Goal: Task Accomplishment & Management: Use online tool/utility

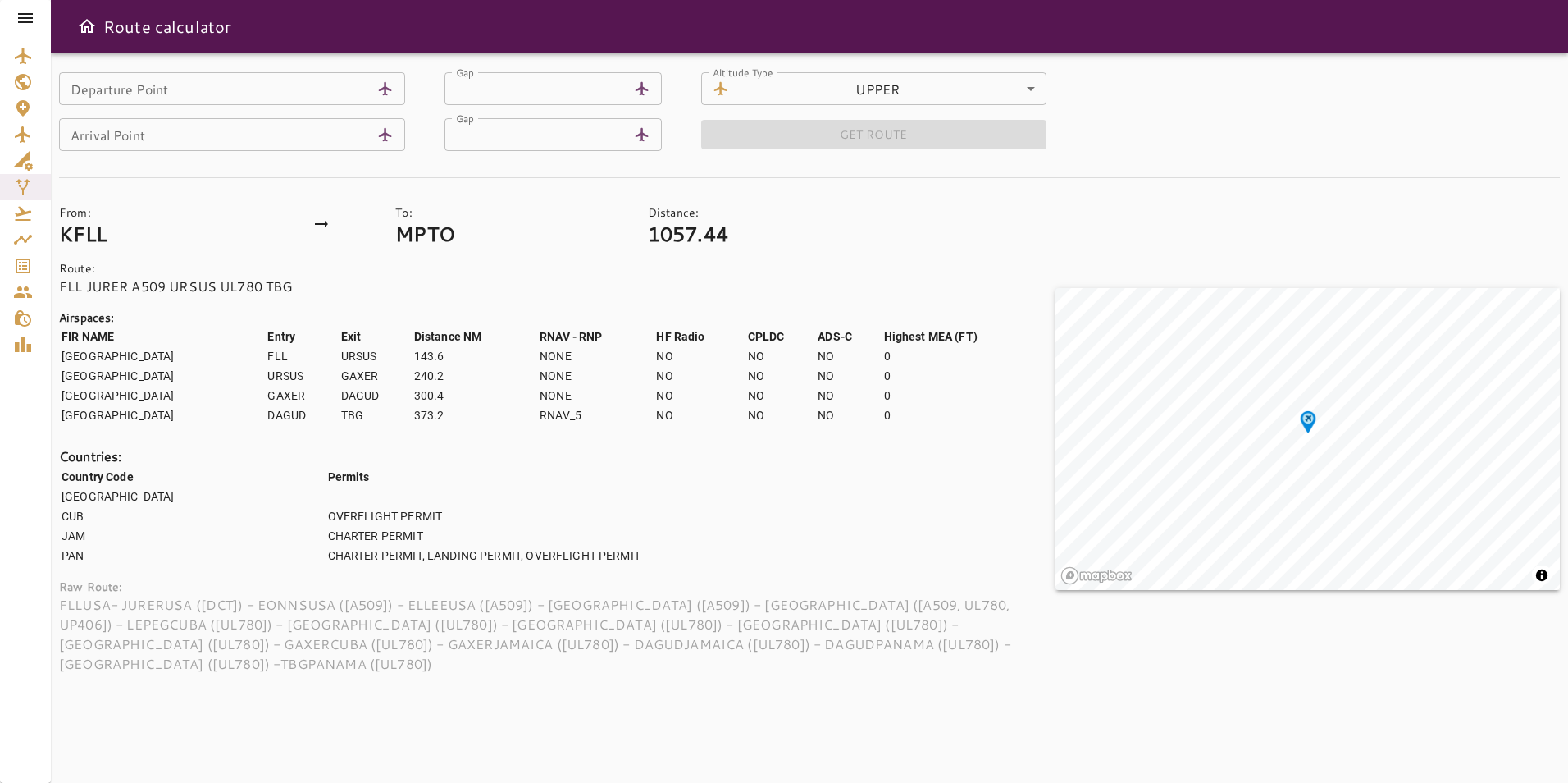
drag, startPoint x: 0, startPoint y: 0, endPoint x: 24, endPoint y: 15, distance: 28.3
click at [24, 15] on icon at bounding box center [26, 18] width 15 height 9
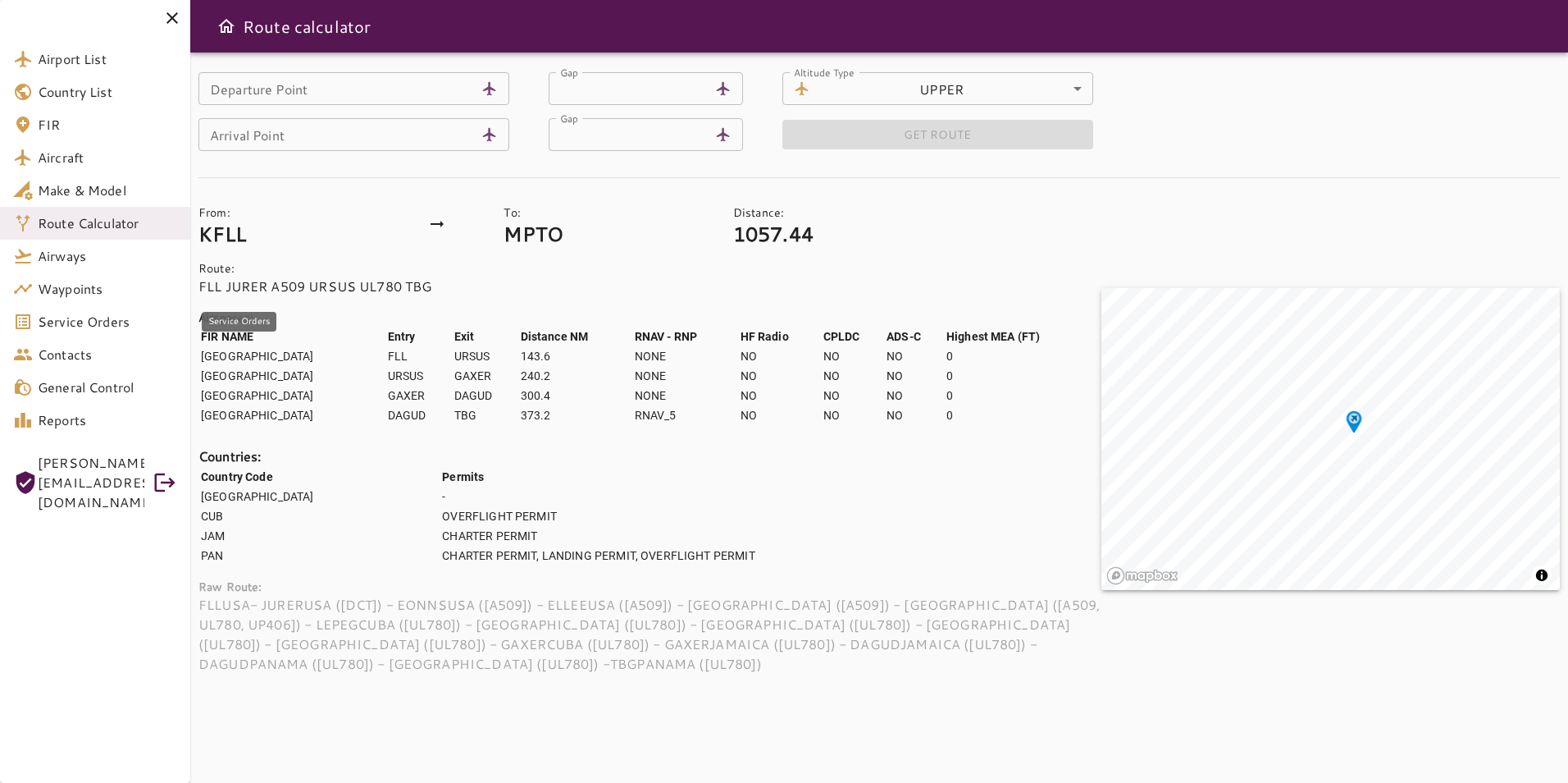
click at [106, 332] on link "Service Orders" at bounding box center [95, 321] width 190 height 33
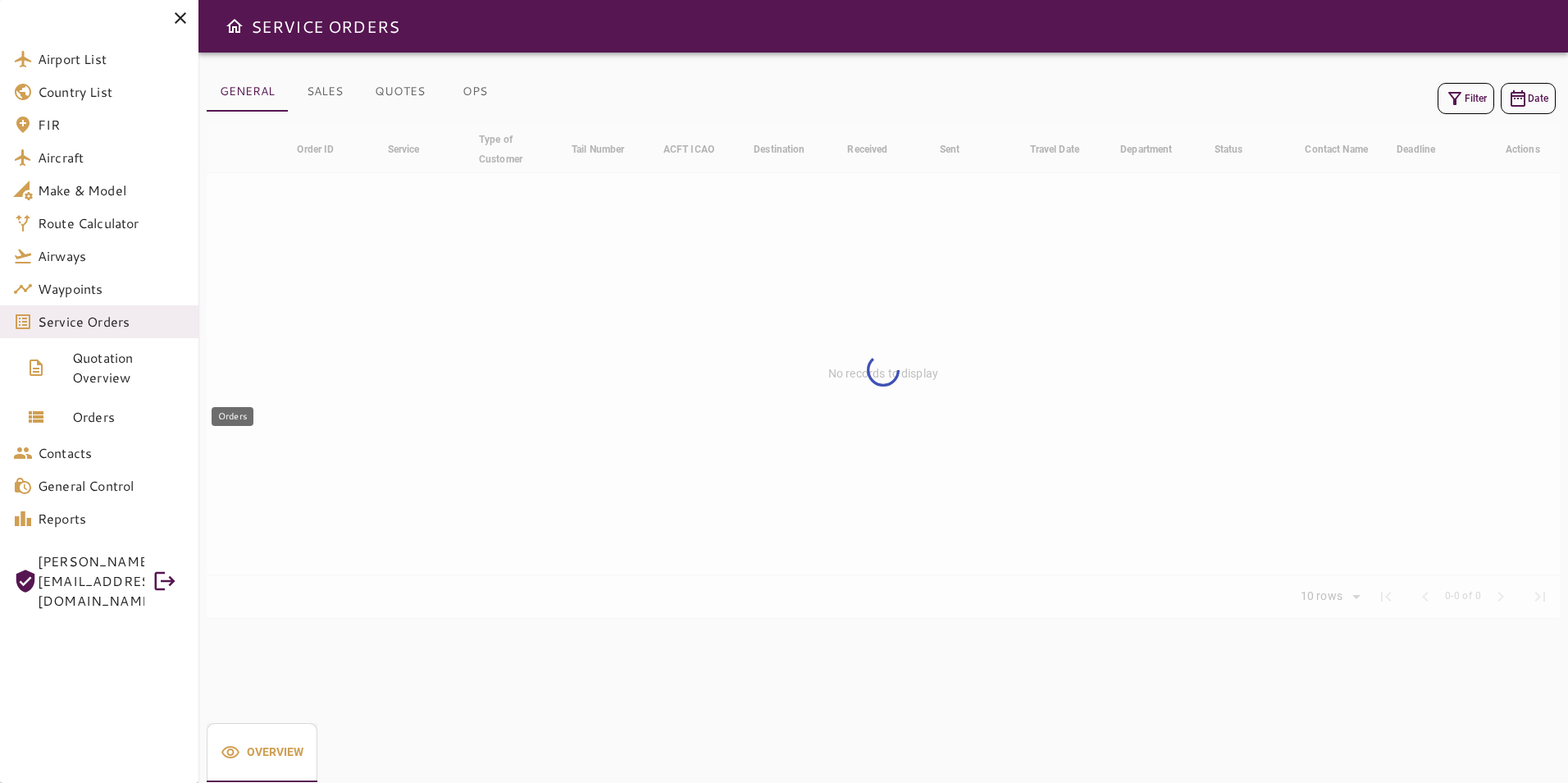
click at [112, 406] on link "Orders" at bounding box center [99, 417] width 199 height 40
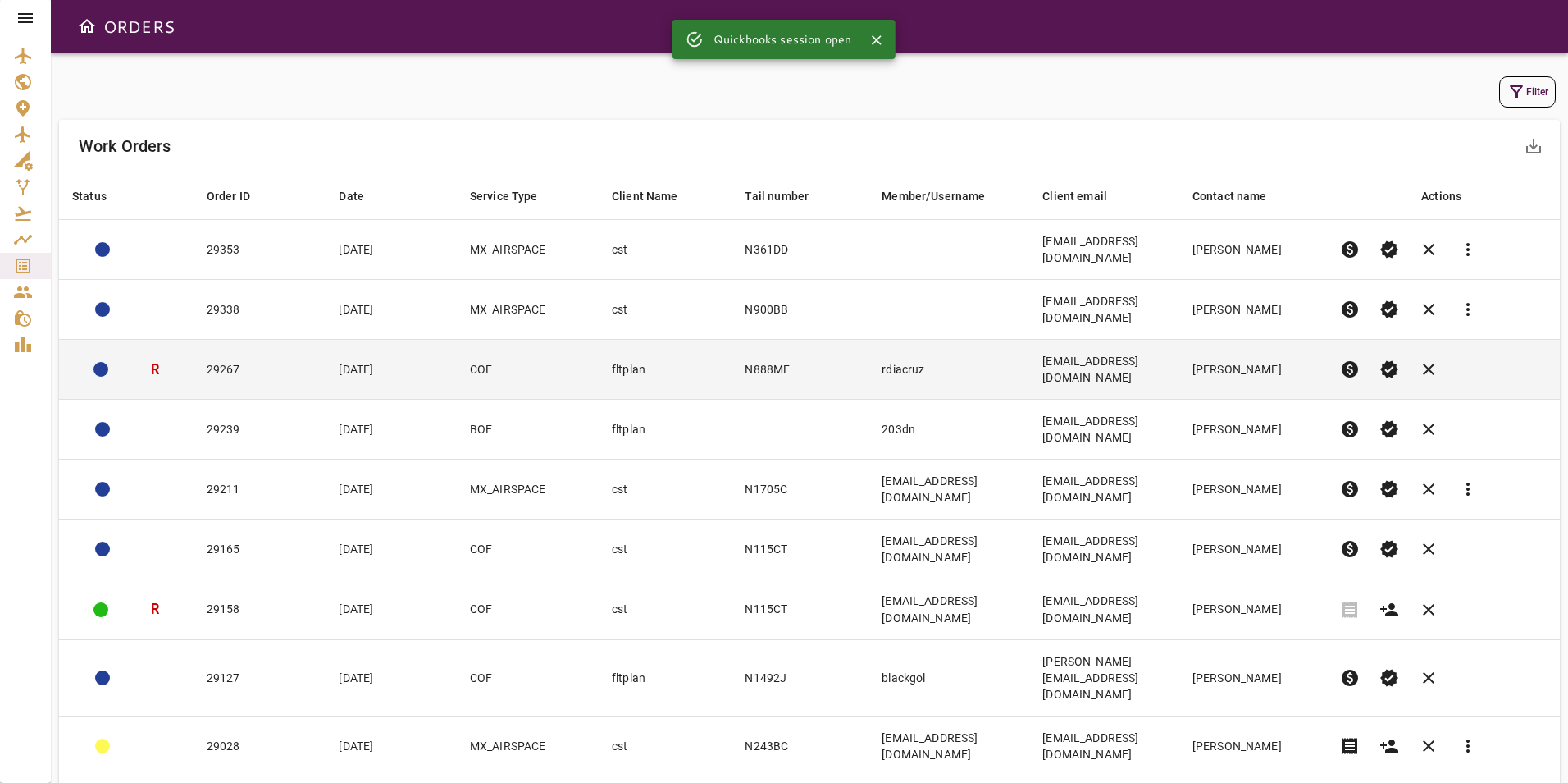
click at [337, 340] on td "[DATE]" at bounding box center [391, 369] width 131 height 60
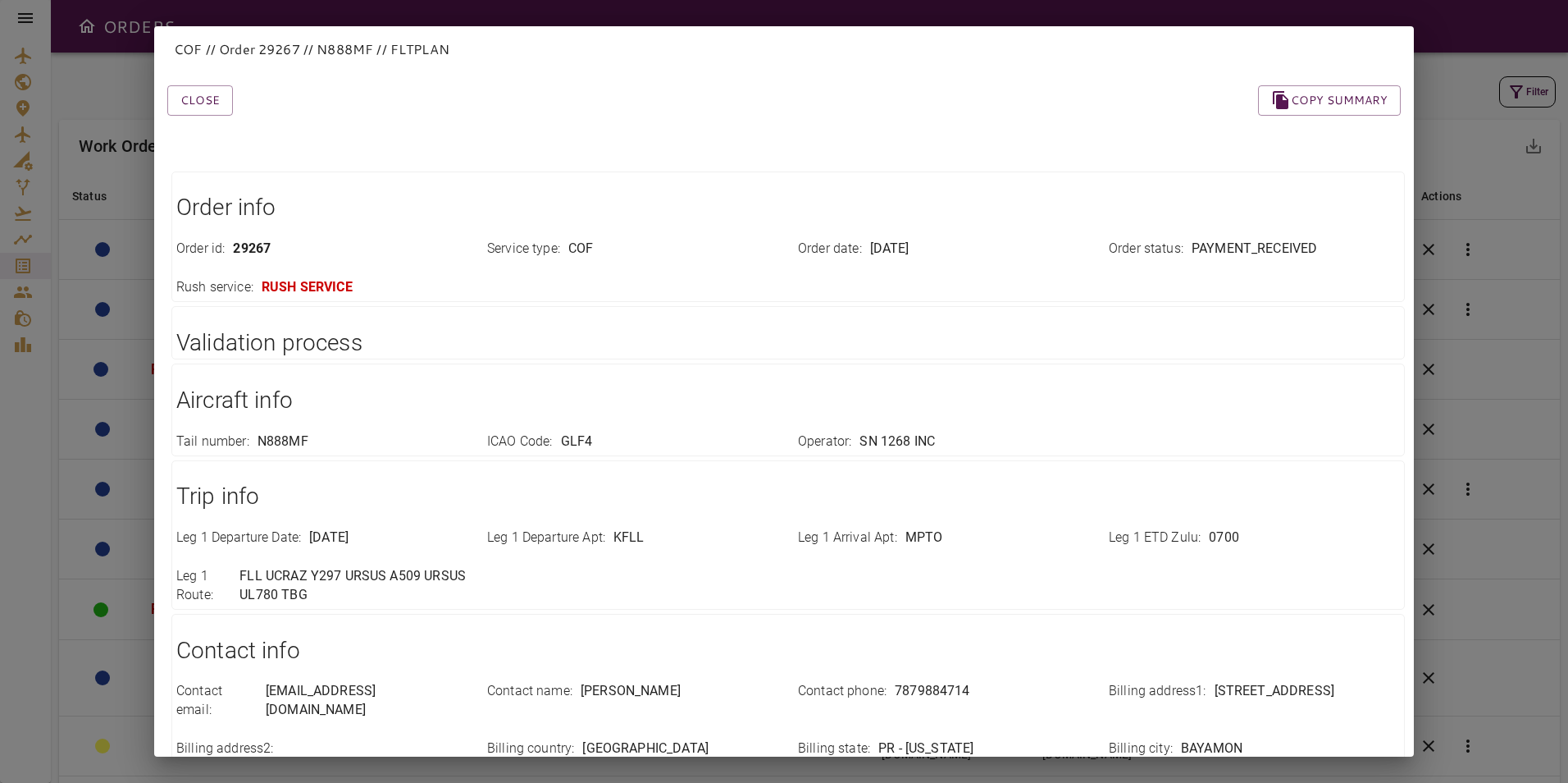
click at [1500, 172] on div "COF // Order 29267 // N888MF // FLTPLAN Close Copy summary Order info Order id …" at bounding box center [784, 391] width 1568 height 783
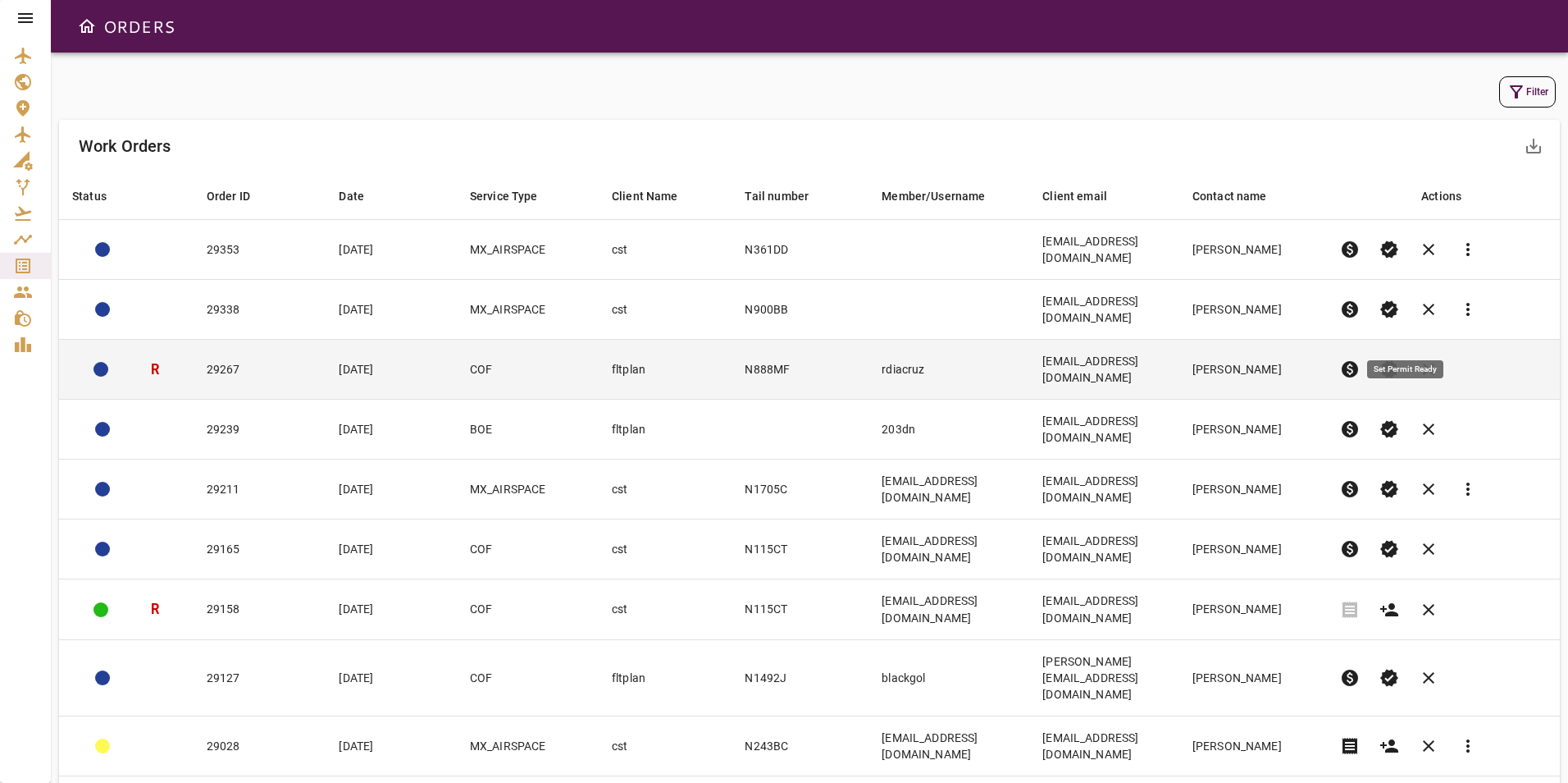
click at [1399, 359] on span "verified" at bounding box center [1388, 368] width 20 height 20
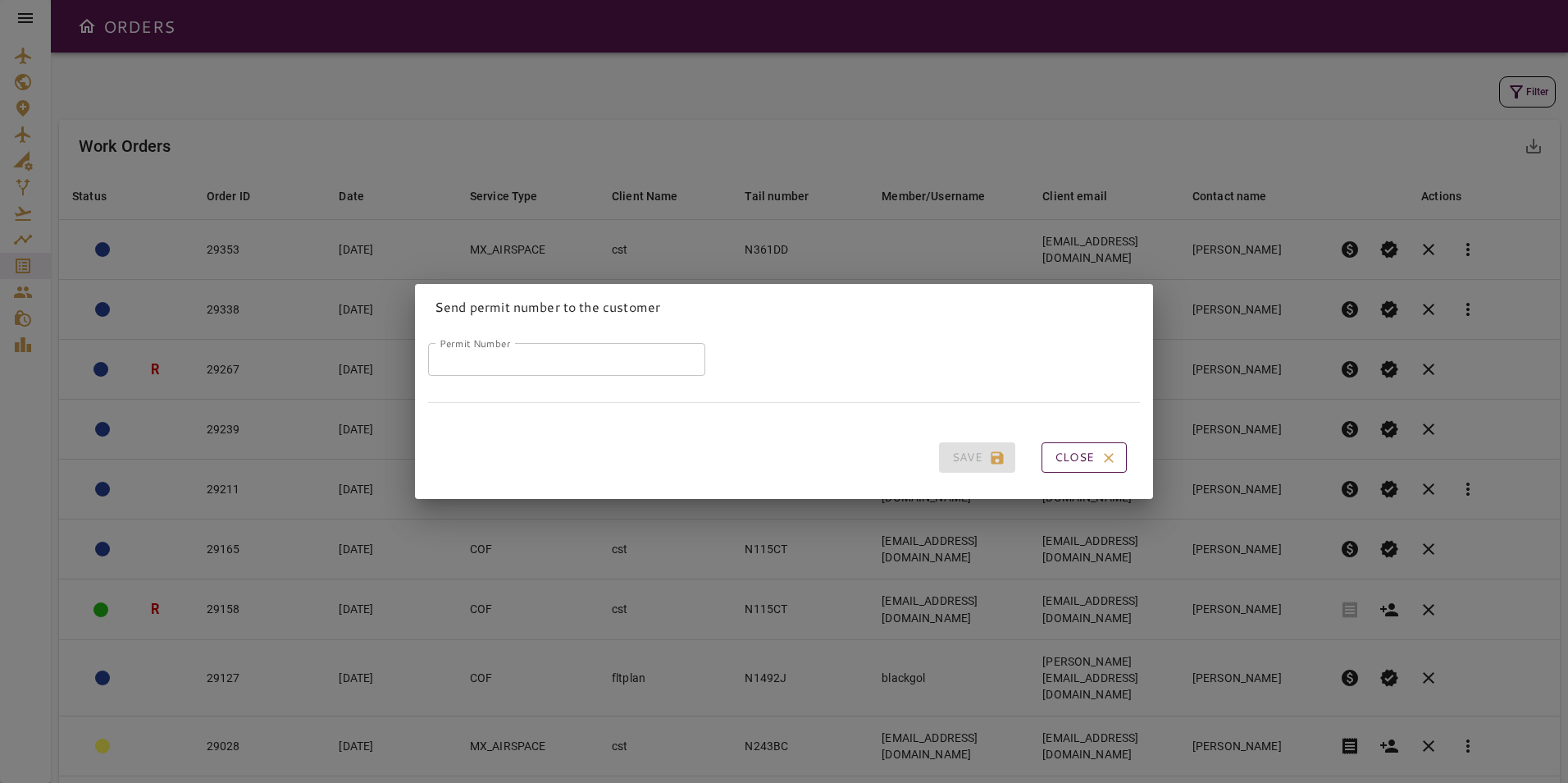
click at [1084, 452] on button "Close" at bounding box center [1084, 457] width 85 height 30
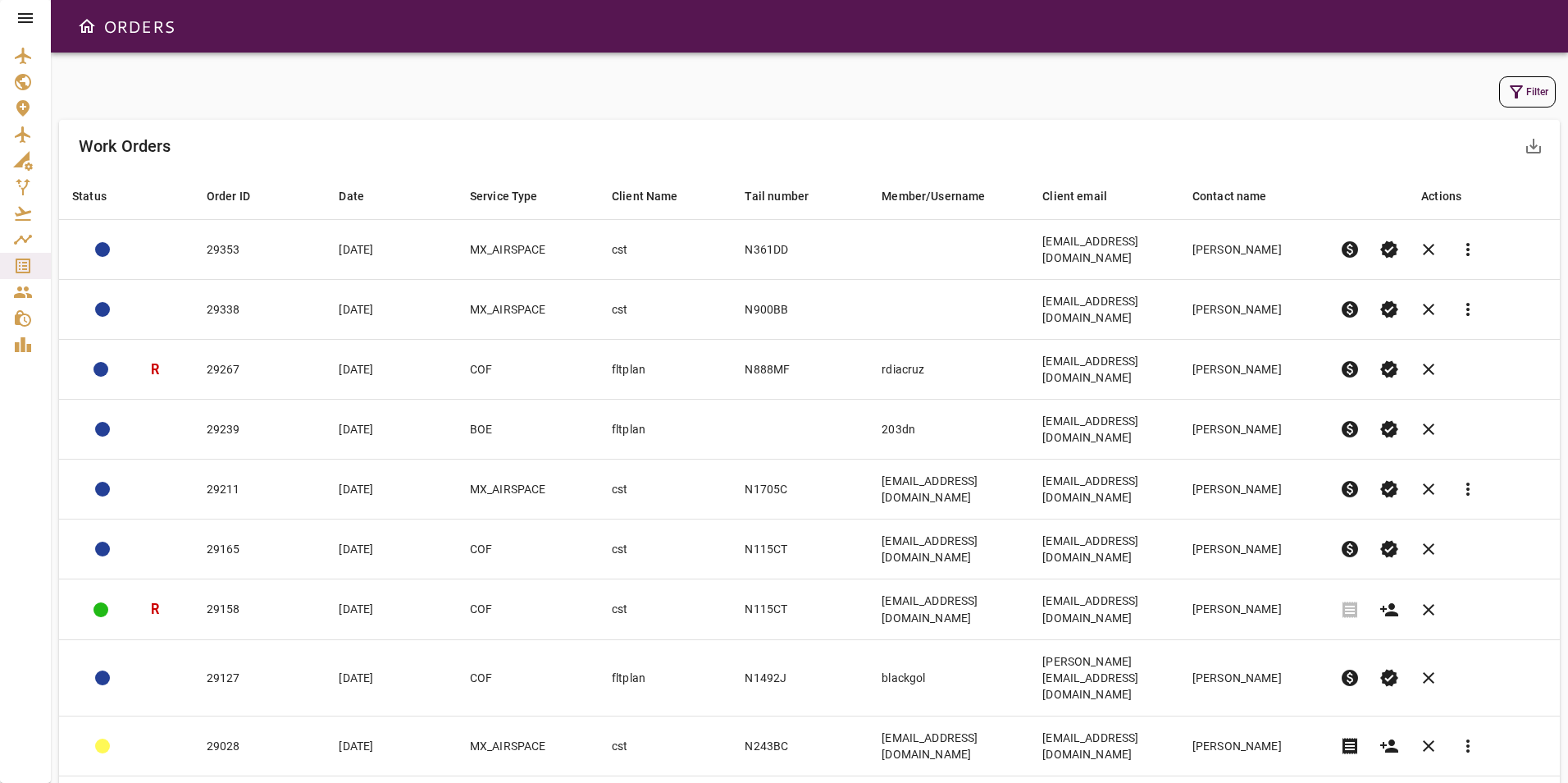
click at [23, 9] on icon at bounding box center [25, 18] width 20 height 20
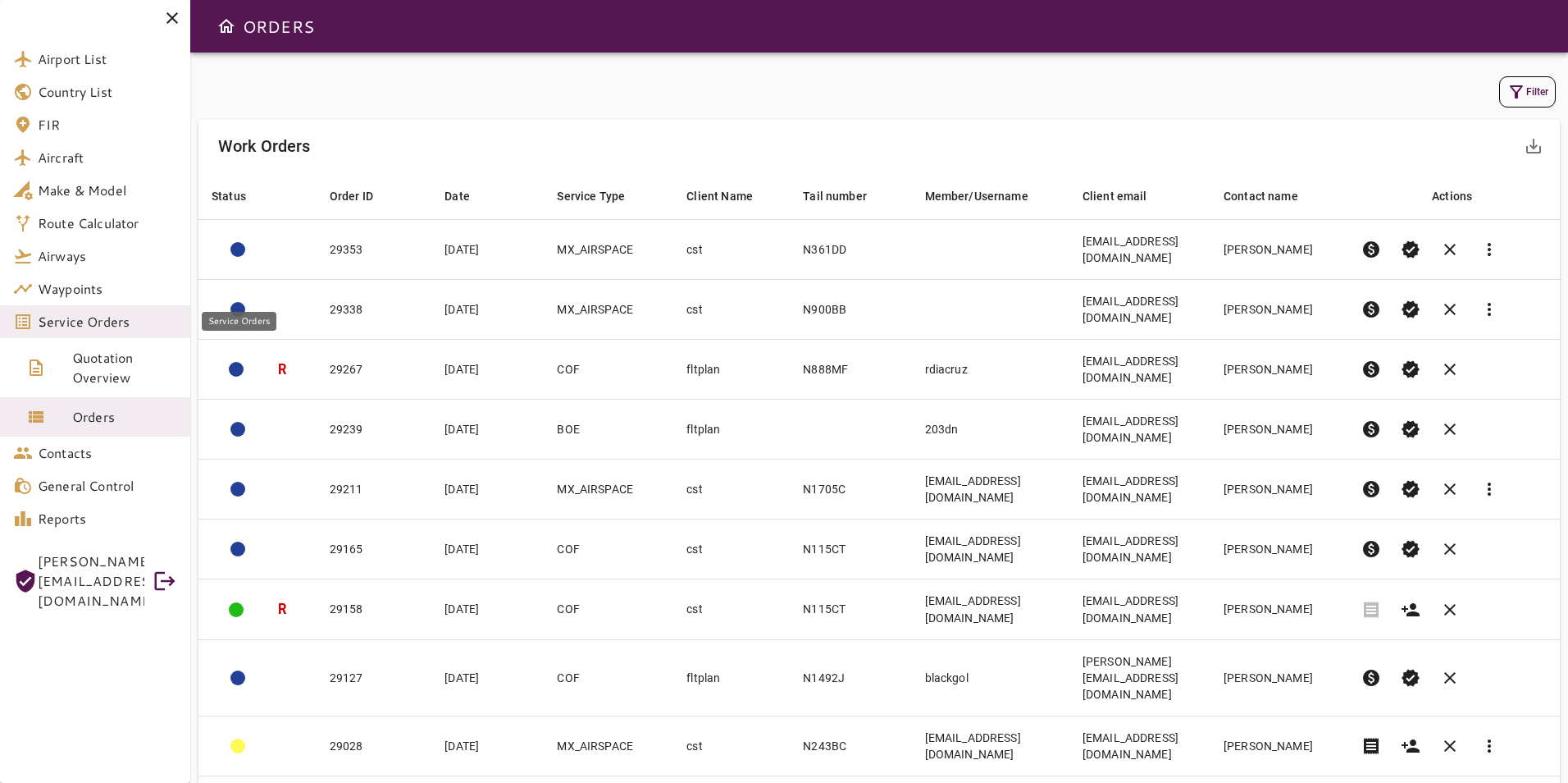
click at [124, 326] on span "Service Orders" at bounding box center [107, 321] width 139 height 20
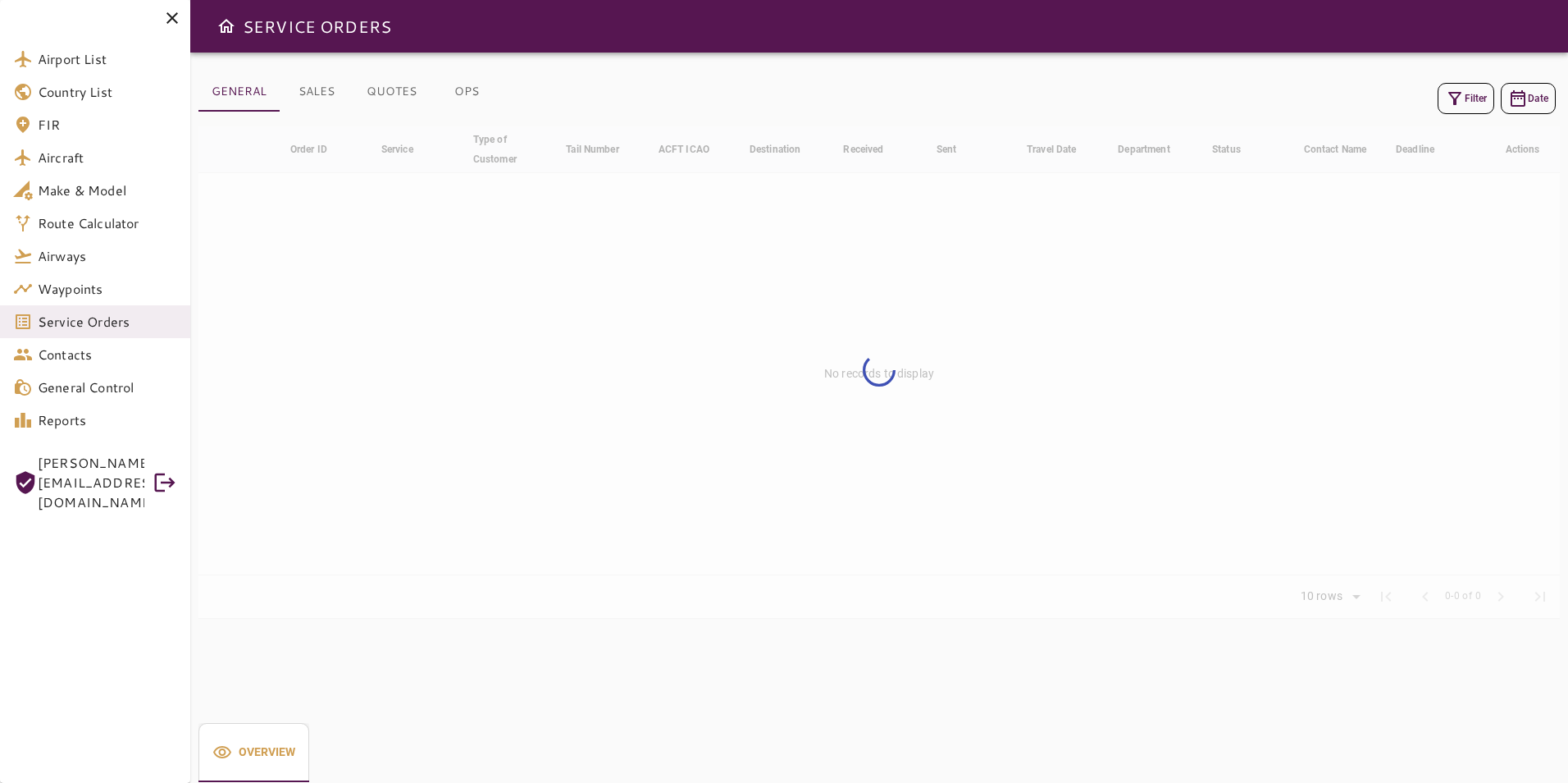
click at [473, 91] on button "OPS" at bounding box center [467, 92] width 74 height 40
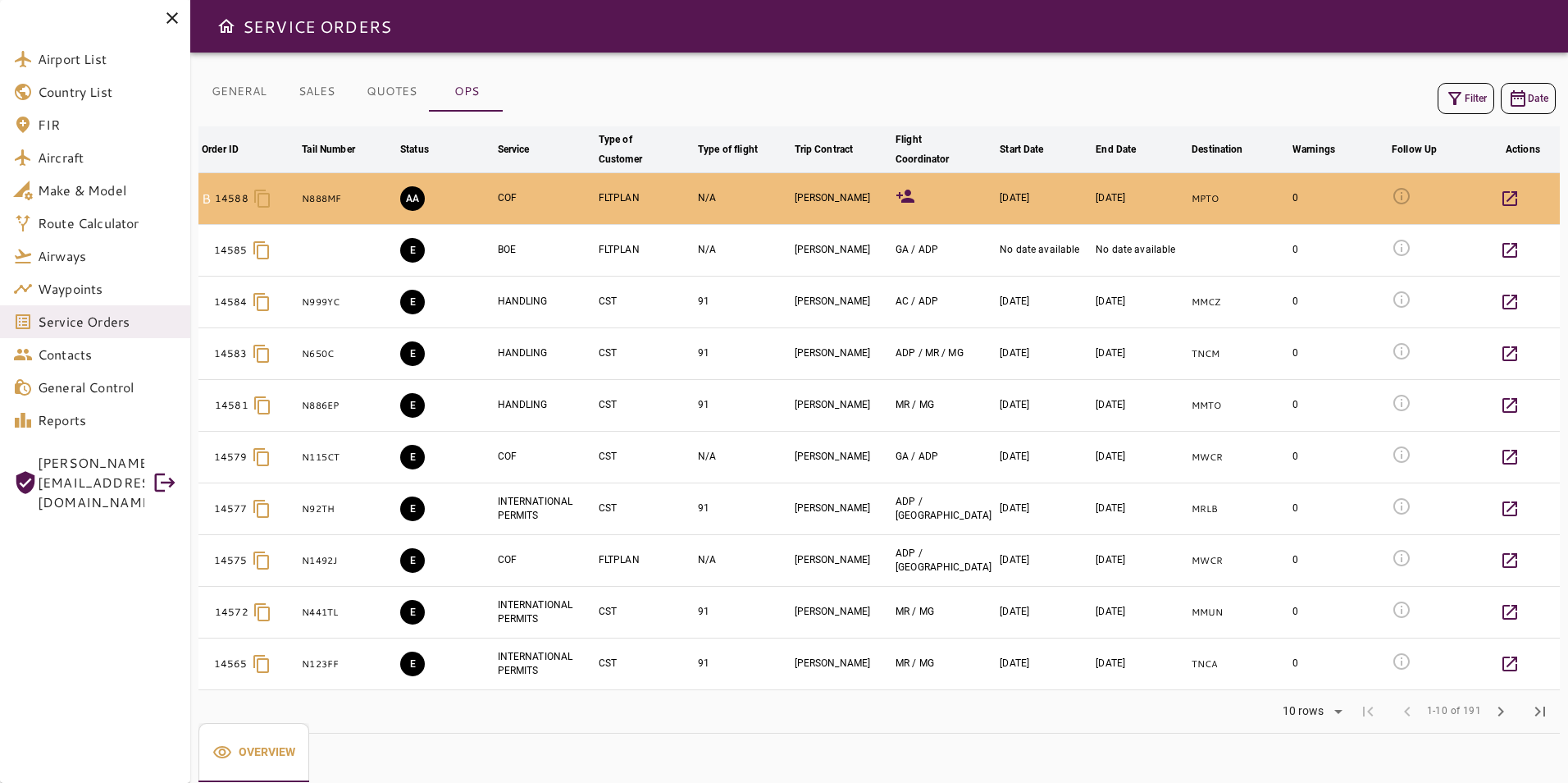
click at [908, 198] on icon at bounding box center [905, 196] width 20 height 20
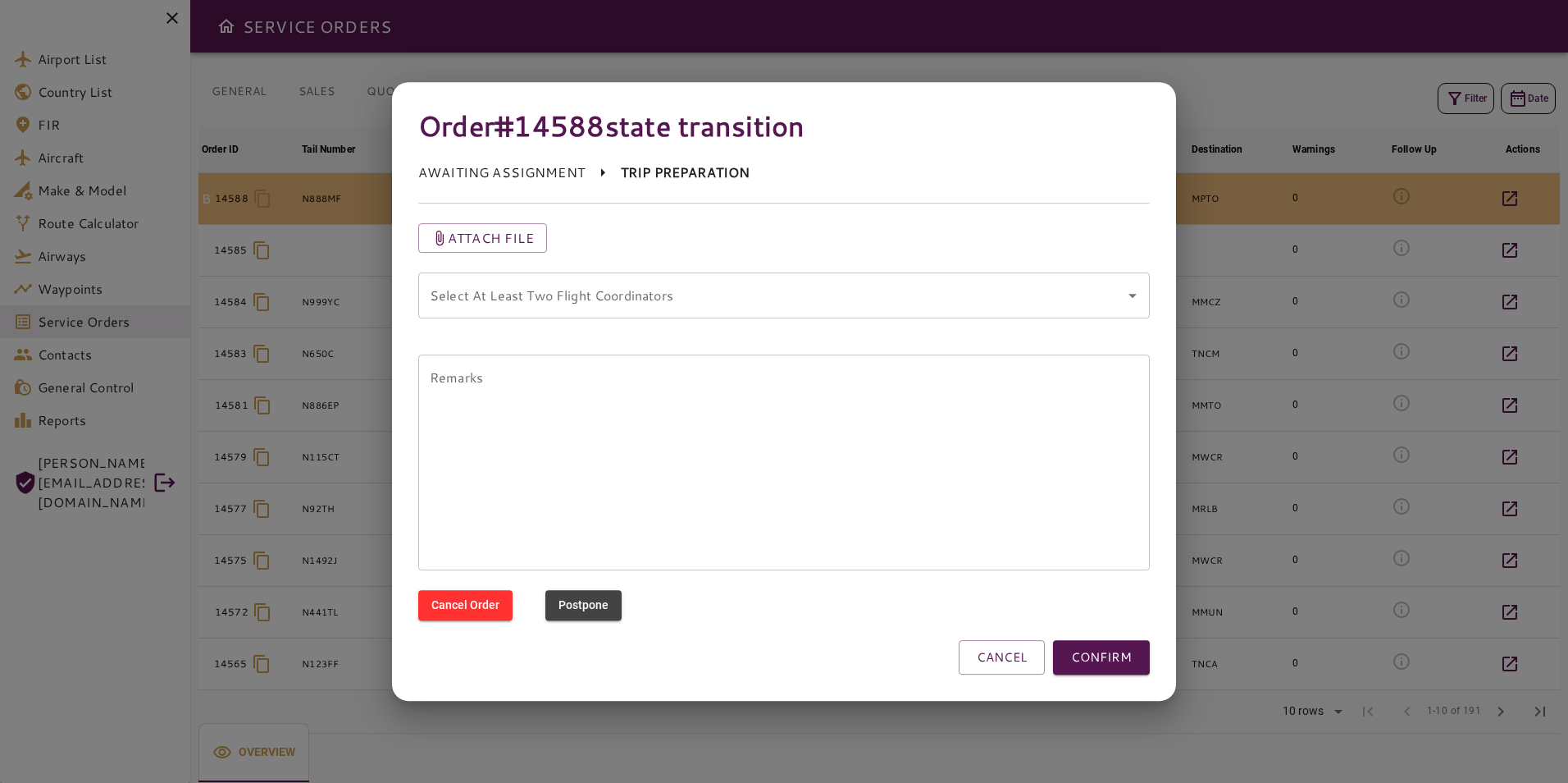
click at [649, 289] on coordinators "Select At Least Two Flight Coordinators" at bounding box center [771, 294] width 692 height 31
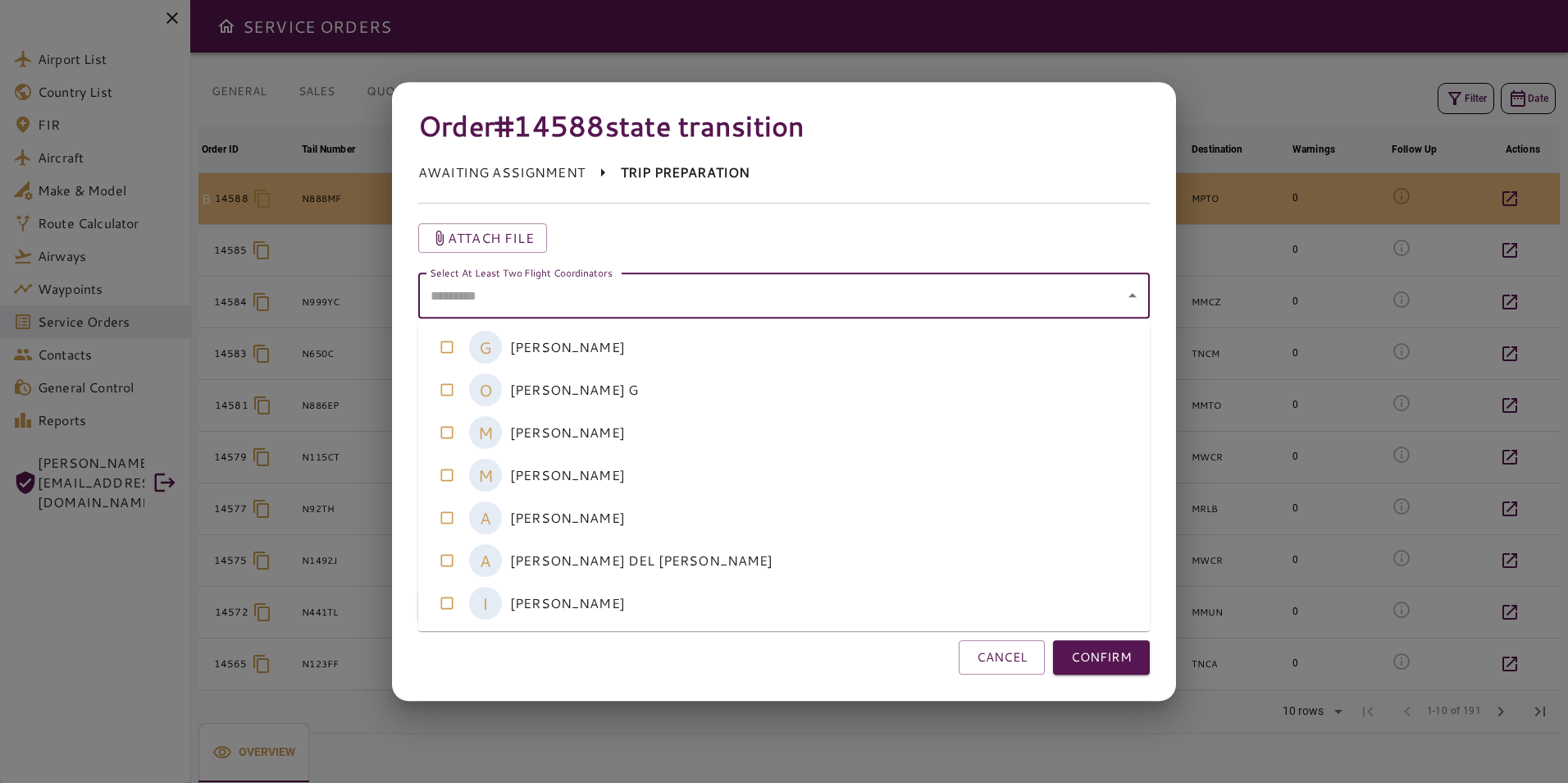
click at [627, 443] on coordinators-option-2 "M [PERSON_NAME]" at bounding box center [784, 432] width 731 height 43
click at [633, 478] on coordinators-option-3 "M [PERSON_NAME]" at bounding box center [784, 474] width 731 height 43
click at [1109, 665] on button "CONFIRM" at bounding box center [1101, 657] width 97 height 34
